Goal: Navigation & Orientation: Find specific page/section

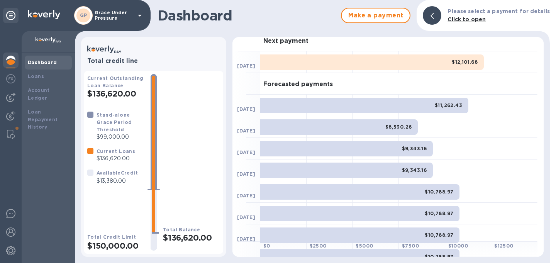
scroll to position [6, 0]
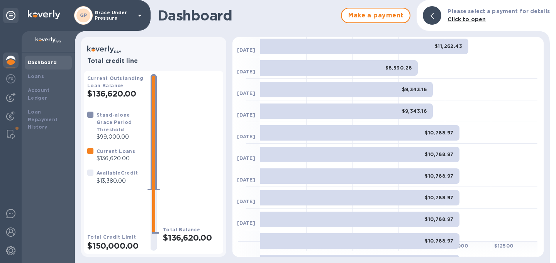
scroll to position [73, 0]
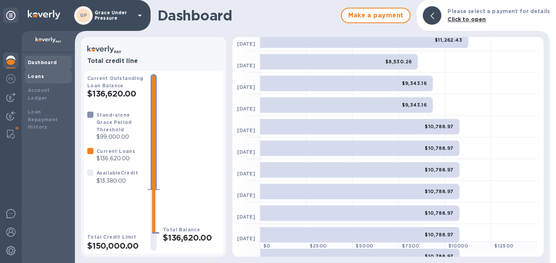
click at [33, 79] on div "Loans" at bounding box center [48, 77] width 41 height 8
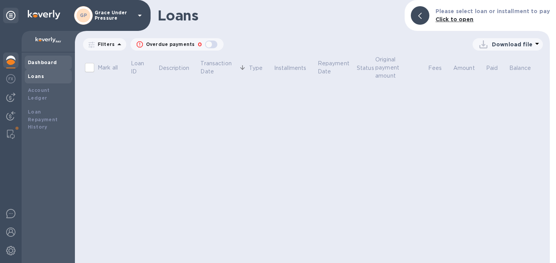
click at [37, 59] on div "Dashboard" at bounding box center [48, 63] width 41 height 8
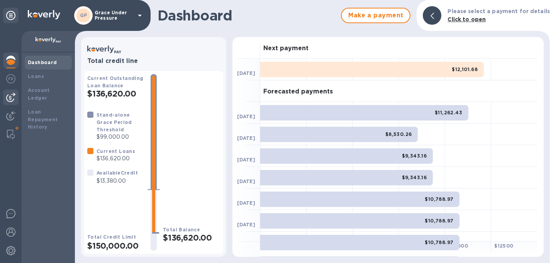
click at [9, 96] on img at bounding box center [10, 97] width 9 height 9
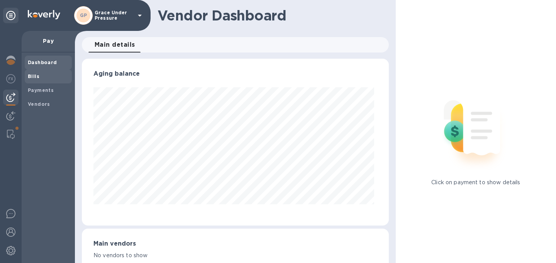
scroll to position [167, 304]
click at [32, 77] on b "Bills" at bounding box center [34, 76] width 12 height 6
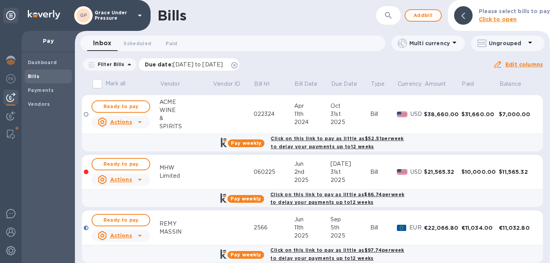
click at [238, 68] on icon at bounding box center [234, 65] width 6 height 6
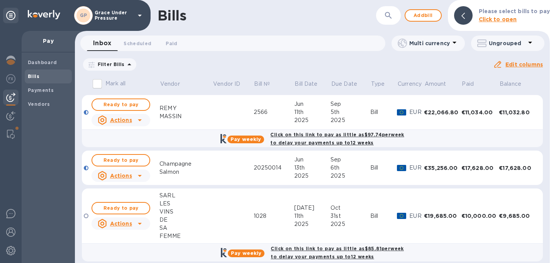
scroll to position [171, 0]
click at [12, 59] on img at bounding box center [10, 60] width 9 height 9
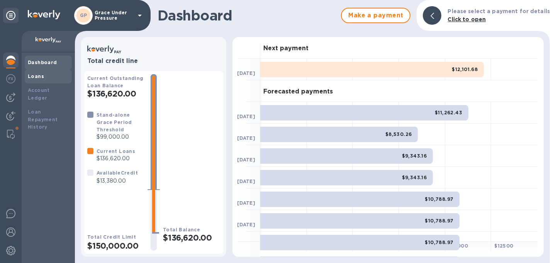
click at [32, 77] on b "Loans" at bounding box center [36, 76] width 16 height 6
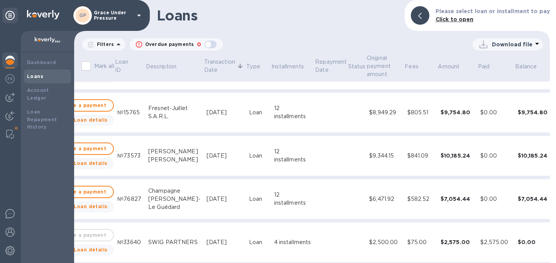
scroll to position [0, 30]
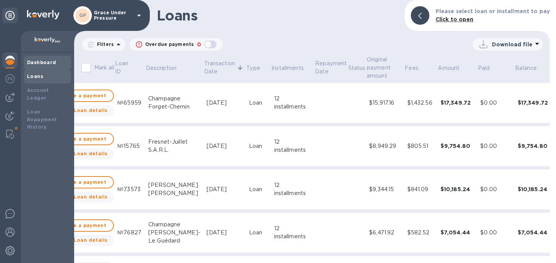
click at [31, 64] on b "Dashboard" at bounding box center [41, 62] width 29 height 6
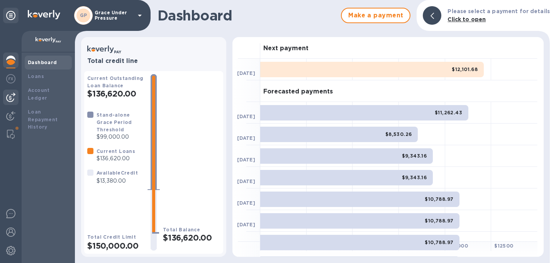
click at [11, 100] on img at bounding box center [10, 97] width 9 height 9
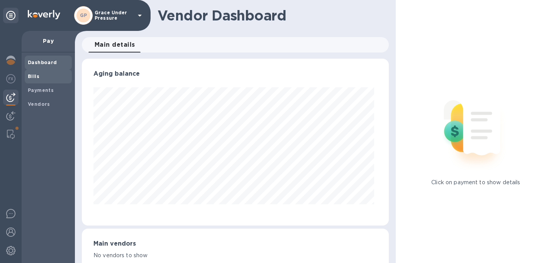
scroll to position [167, 304]
click at [38, 76] on b "Bills" at bounding box center [34, 76] width 12 height 6
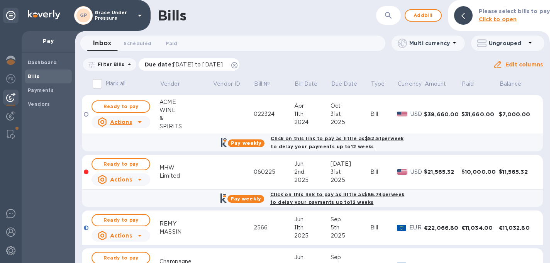
click at [238, 66] on icon at bounding box center [234, 65] width 6 height 6
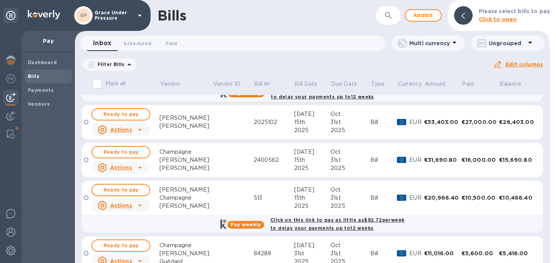
scroll to position [336, 0]
